Goal: Entertainment & Leisure: Consume media (video, audio)

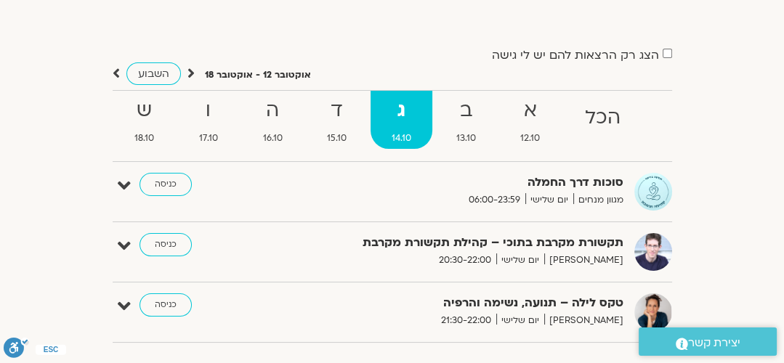
scroll to position [110, 0]
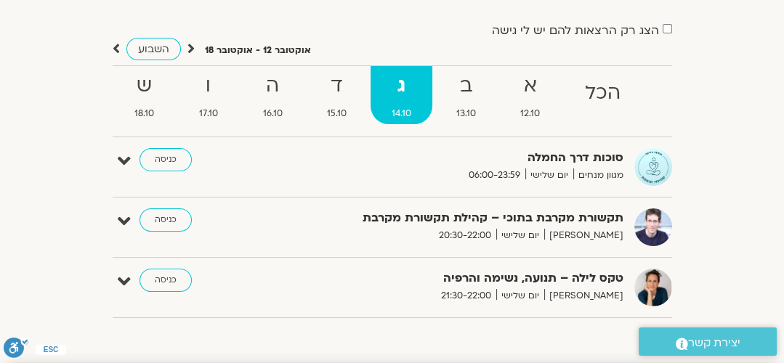
click at [564, 155] on strong "סוכות דרך החמלה" at bounding box center [467, 158] width 312 height 20
click at [161, 163] on link "כניסה" at bounding box center [165, 159] width 52 height 23
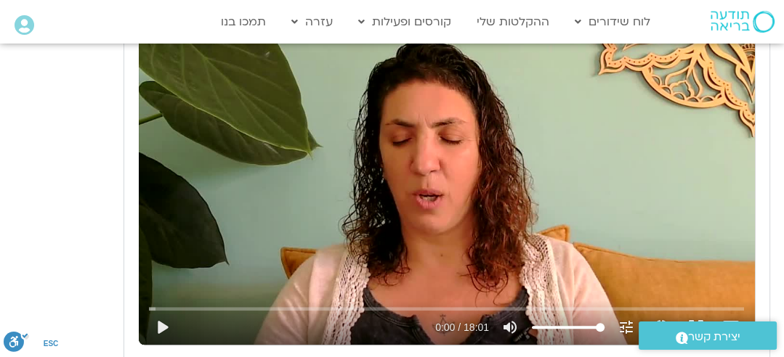
scroll to position [1328, 0]
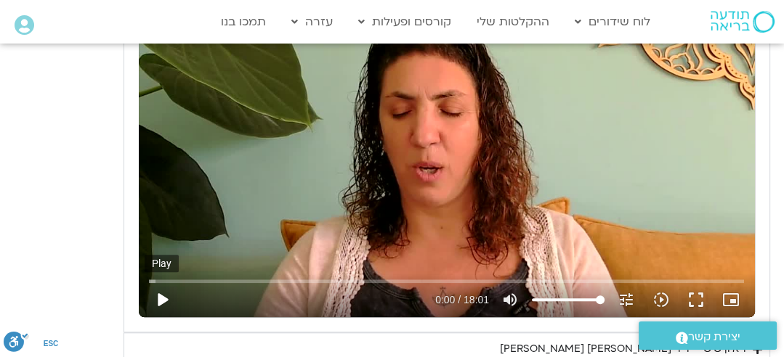
click at [159, 297] on button "play_arrow" at bounding box center [162, 300] width 35 height 35
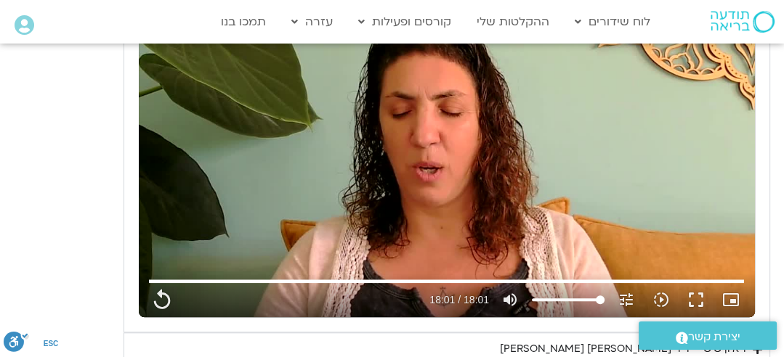
type input "1081.16"
